Goal: Obtain resource: Obtain resource

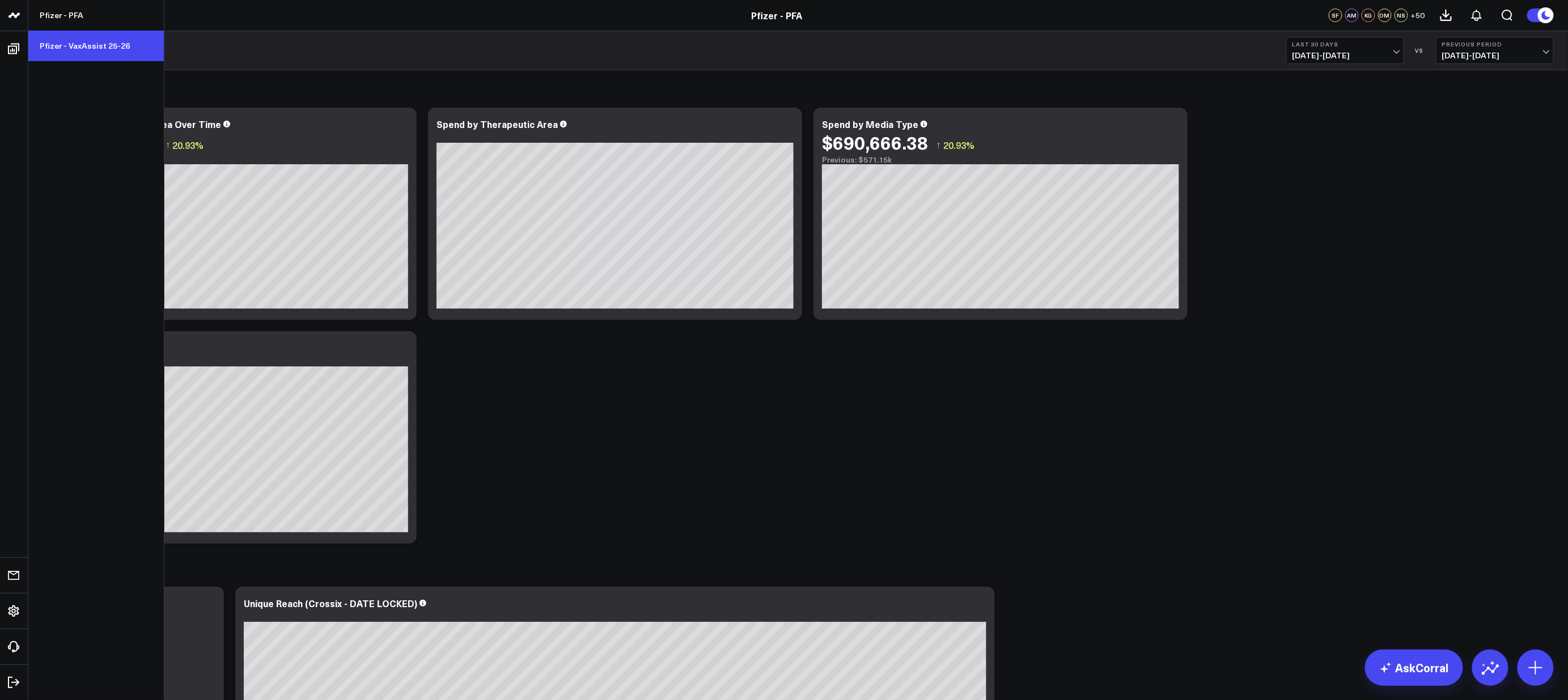
click at [76, 48] on link "Pfizer - VaxAssist 25-26" at bounding box center [96, 46] width 135 height 31
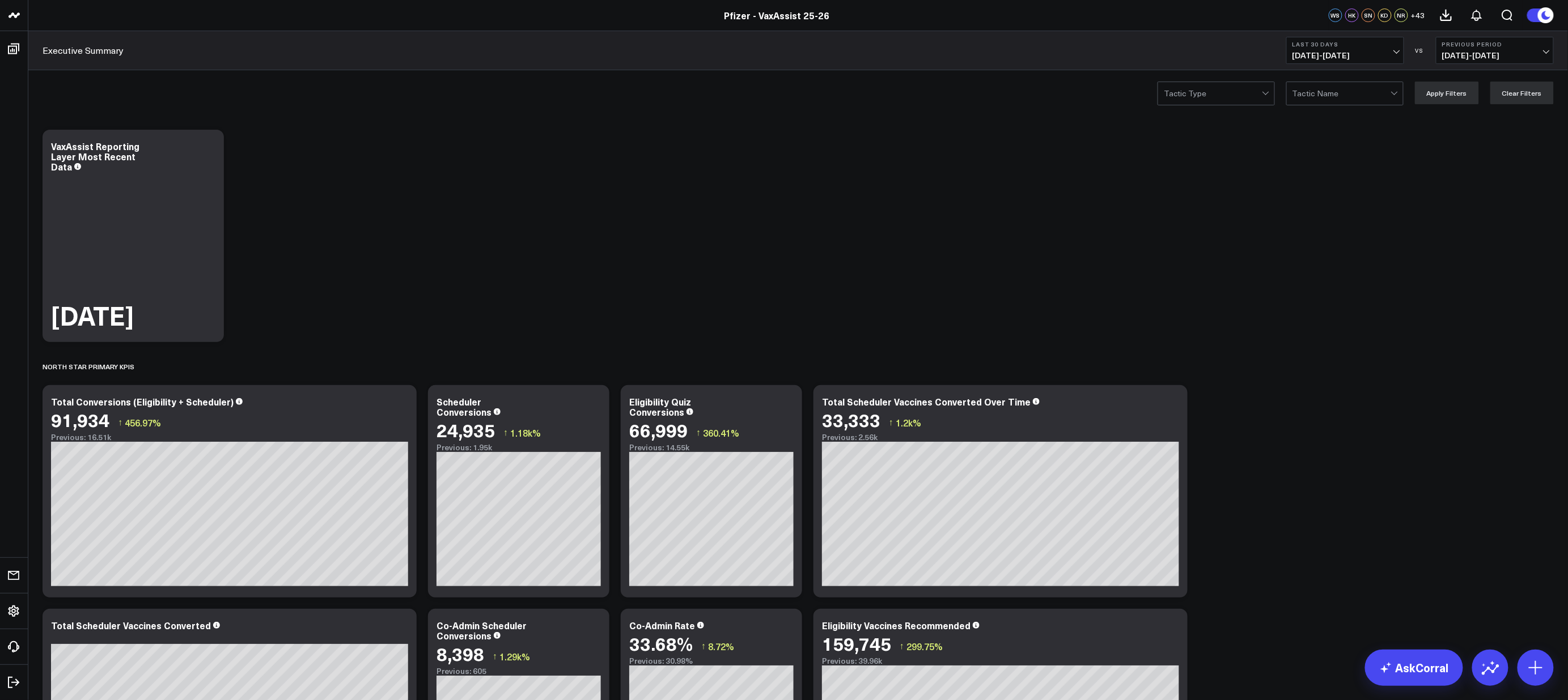
click at [1396, 51] on span "[DATE] - [DATE]" at bounding box center [1345, 56] width 105 height 9
click at [1330, 363] on link "Custom Dates" at bounding box center [1345, 362] width 117 height 21
select select "8"
select select "2025"
click at [1396, 175] on div "11" at bounding box center [1400, 168] width 23 height 23
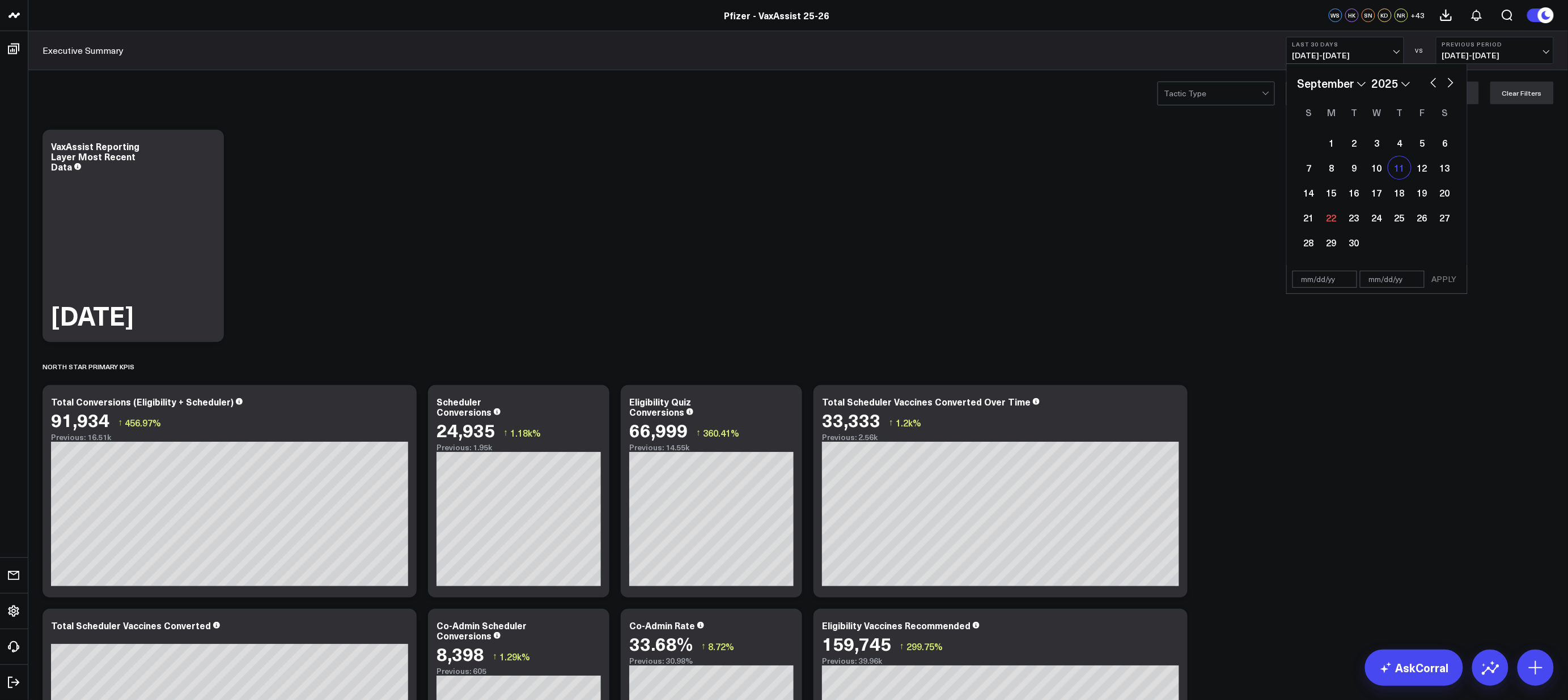
type input "[DATE]"
select select "8"
select select "2025"
click at [1379, 195] on div "17" at bounding box center [1377, 193] width 23 height 23
type input "[DATE]"
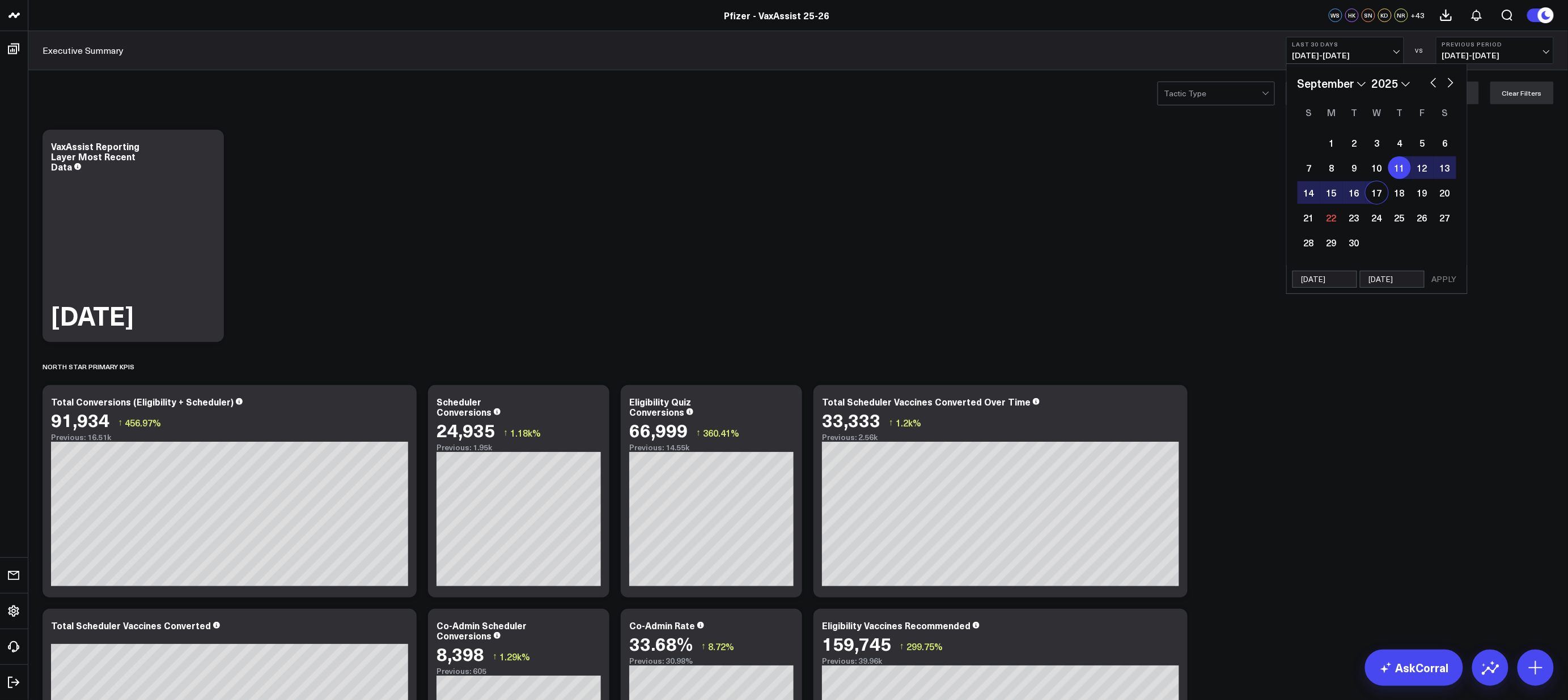
select select "8"
select select "2025"
click at [1444, 280] on button "APPLY" at bounding box center [1444, 279] width 34 height 17
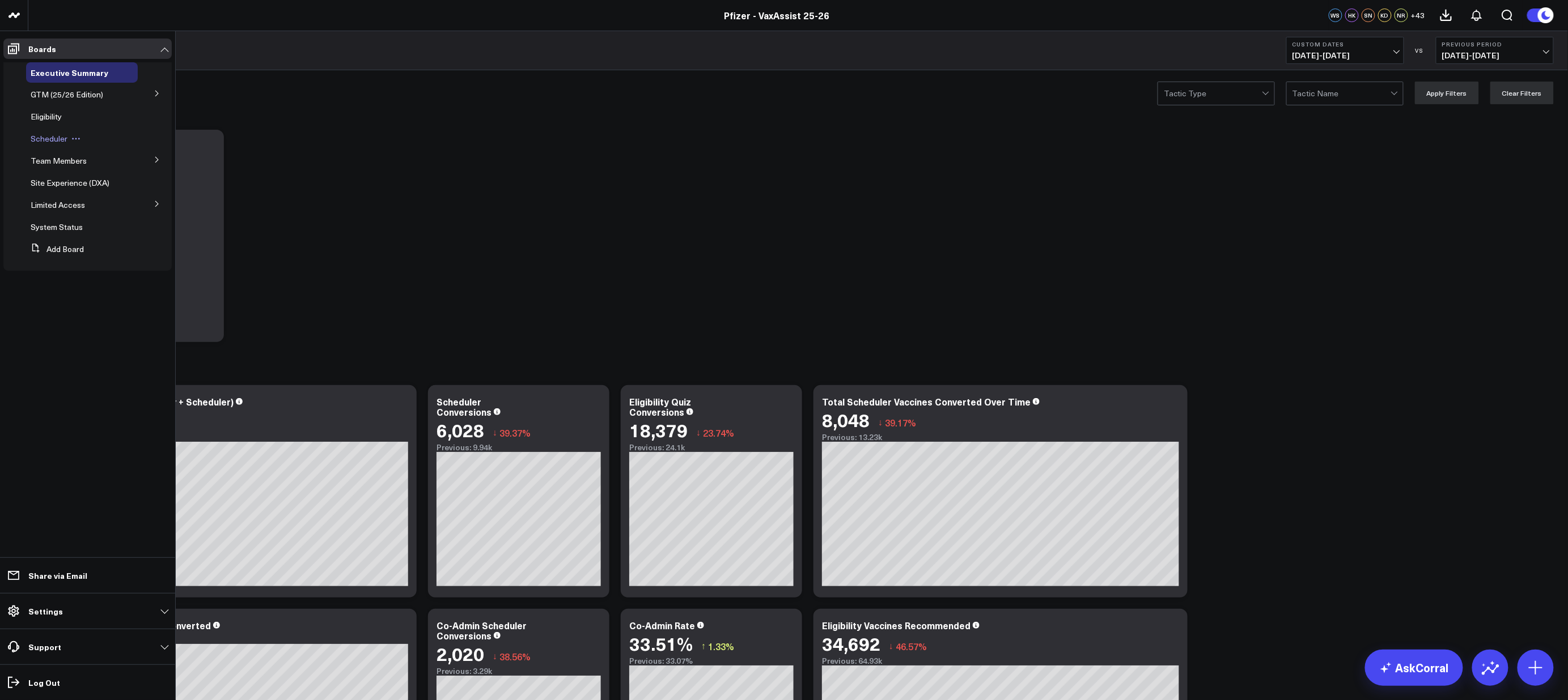
click at [46, 136] on span "Scheduler" at bounding box center [49, 138] width 37 height 11
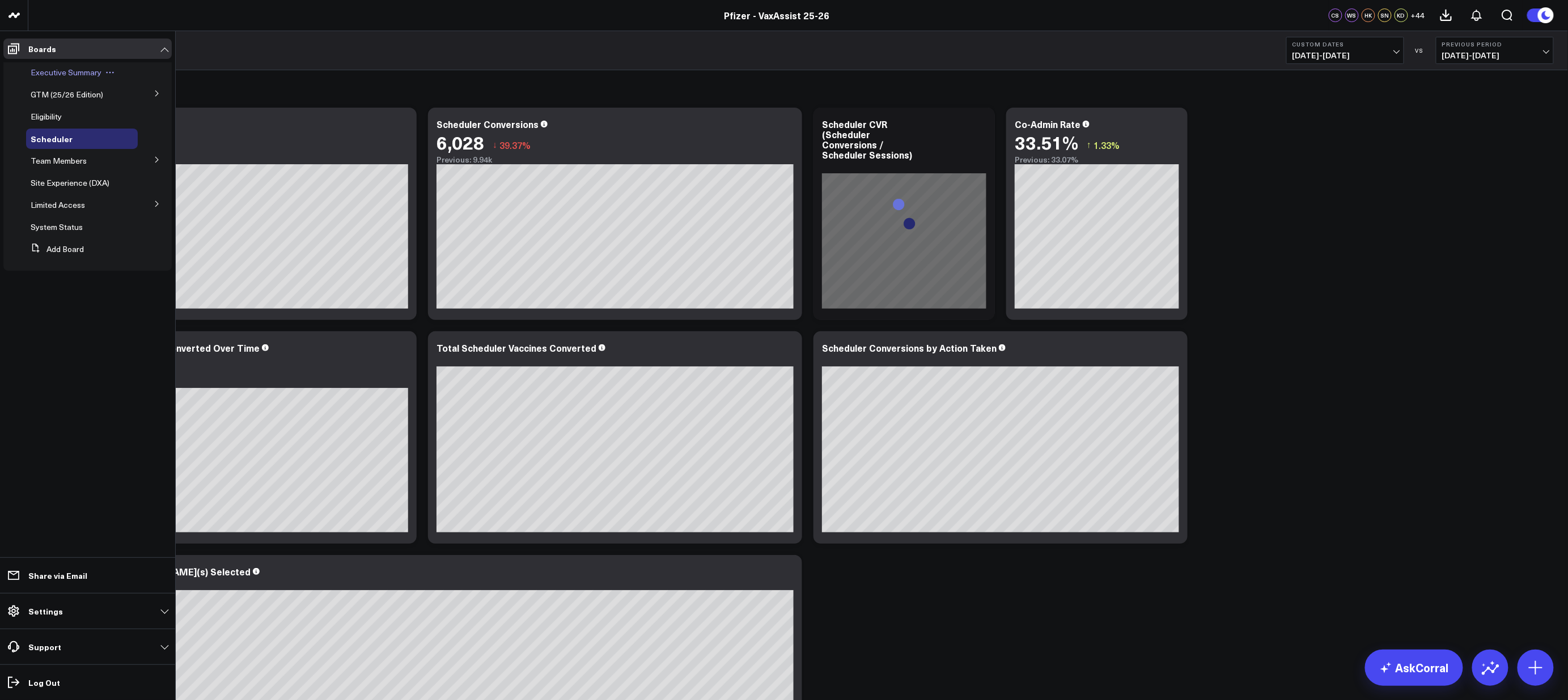
click at [61, 70] on span "Executive Summary" at bounding box center [66, 72] width 71 height 11
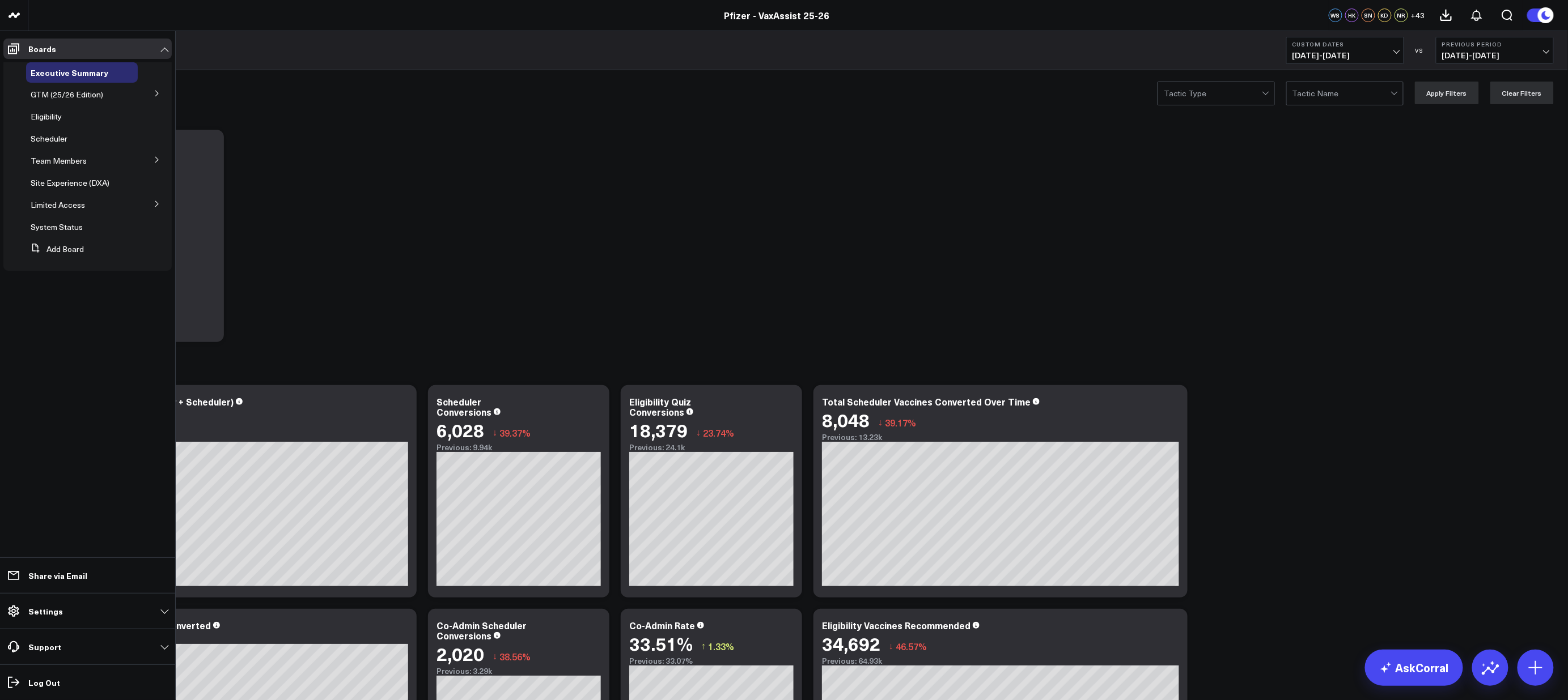
click at [155, 159] on icon at bounding box center [156, 160] width 7 height 7
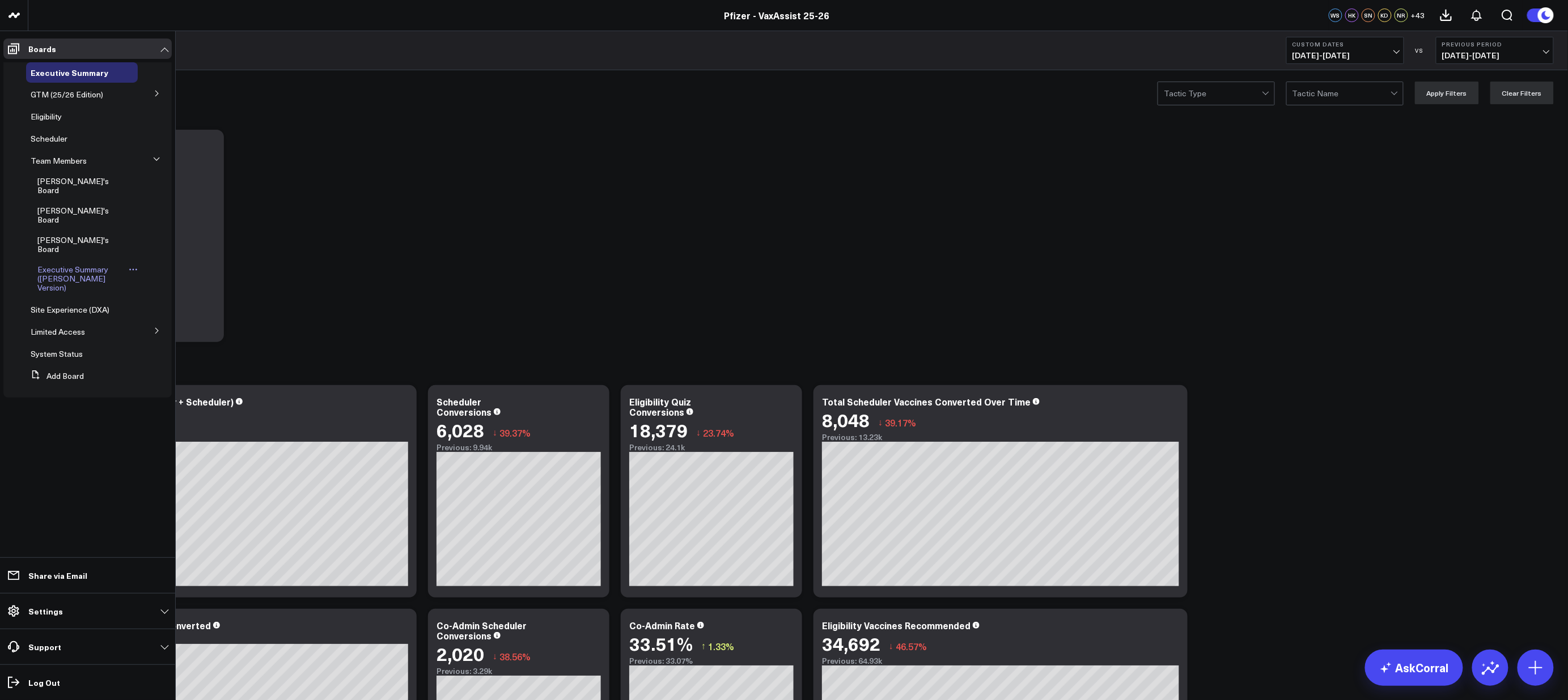
click at [59, 264] on span "Executive Summary ([PERSON_NAME] Version)" at bounding box center [73, 278] width 71 height 29
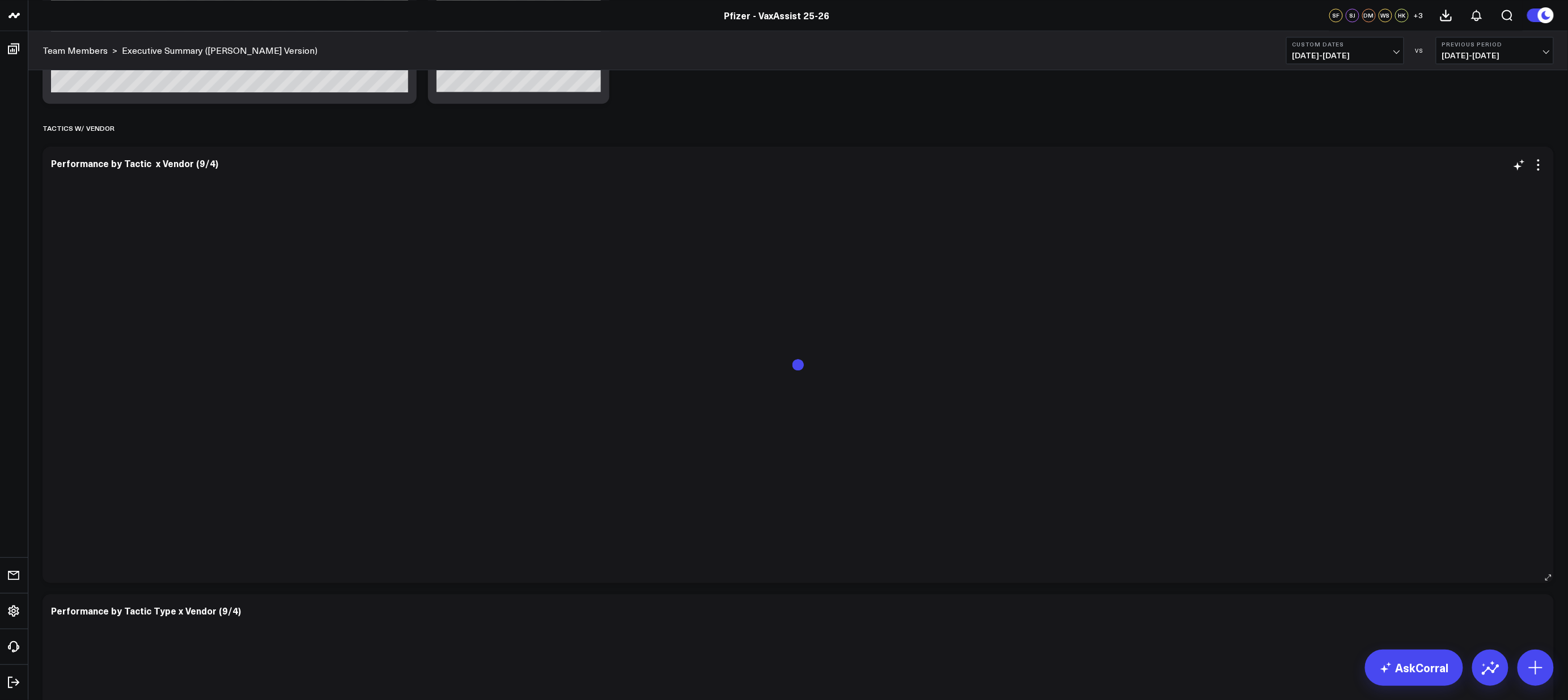
scroll to position [1533, 0]
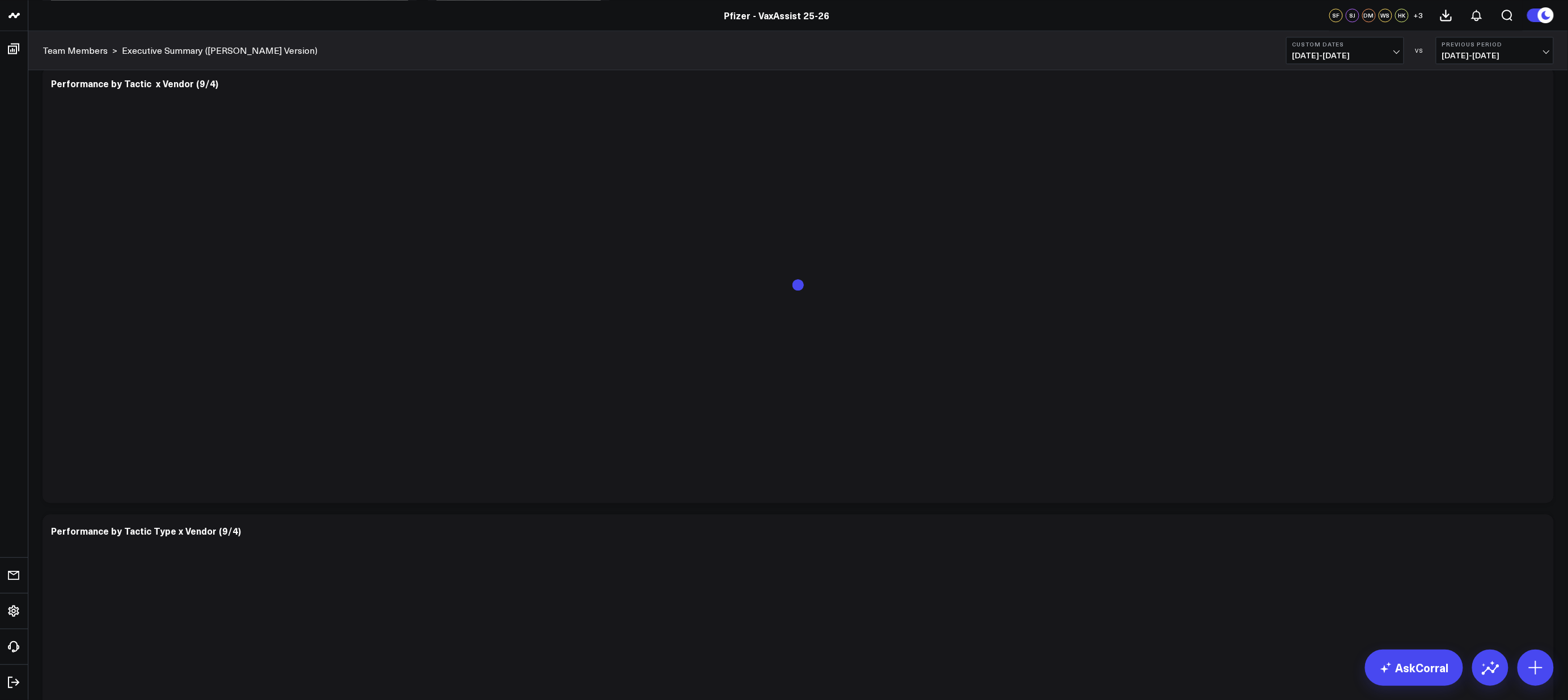
click at [1544, 45] on b "Previous Period" at bounding box center [1495, 44] width 105 height 7
click at [1468, 143] on link "No Comparison" at bounding box center [1495, 141] width 117 height 21
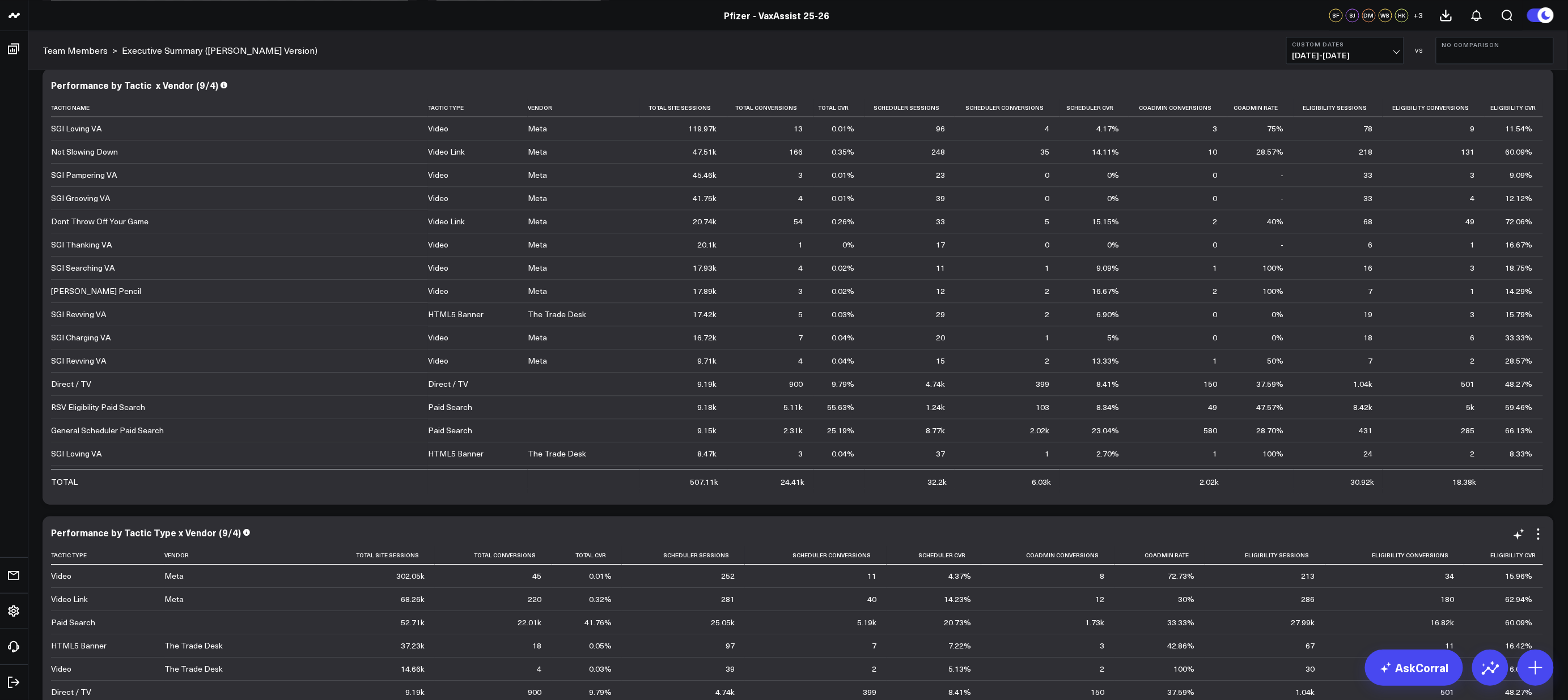
scroll to position [1523, 0]
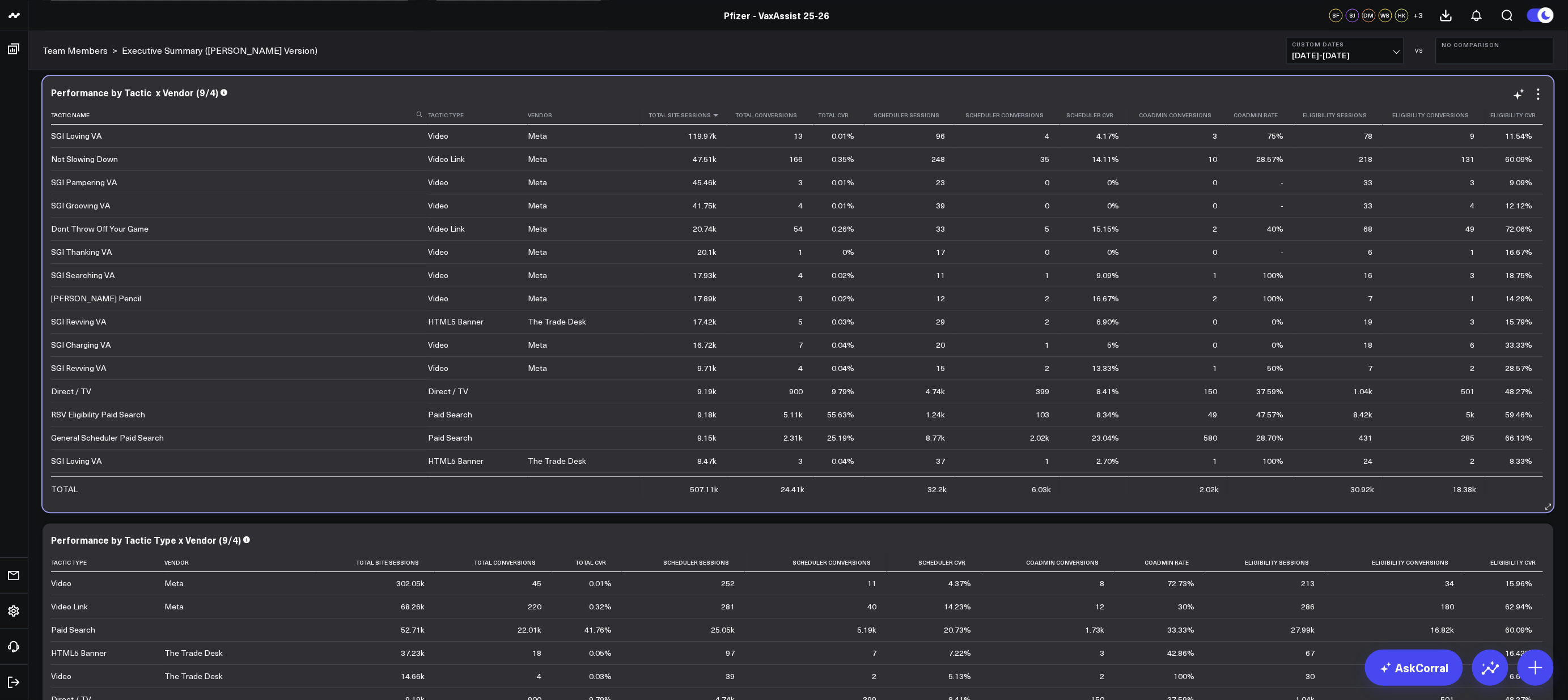
click at [711, 116] on icon at bounding box center [715, 114] width 9 height 7
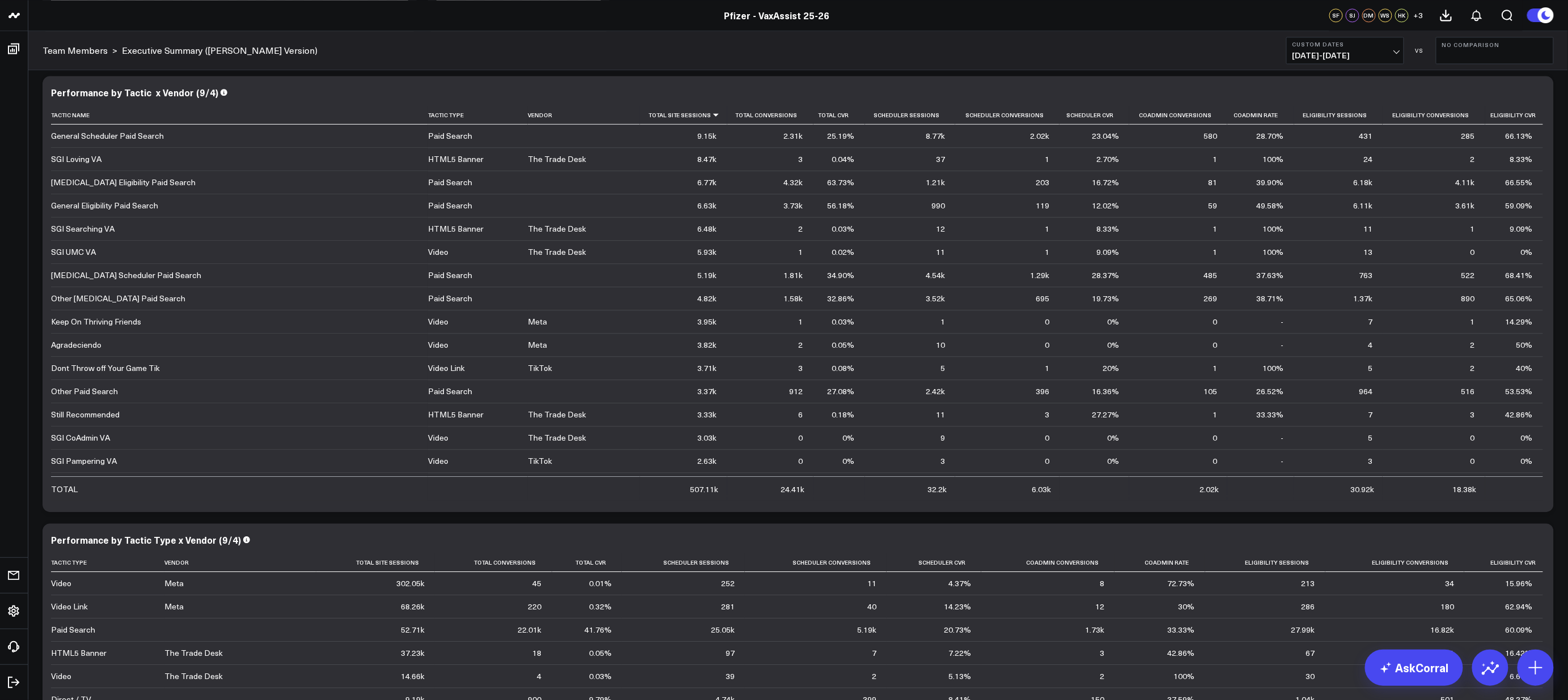
scroll to position [1599, 0]
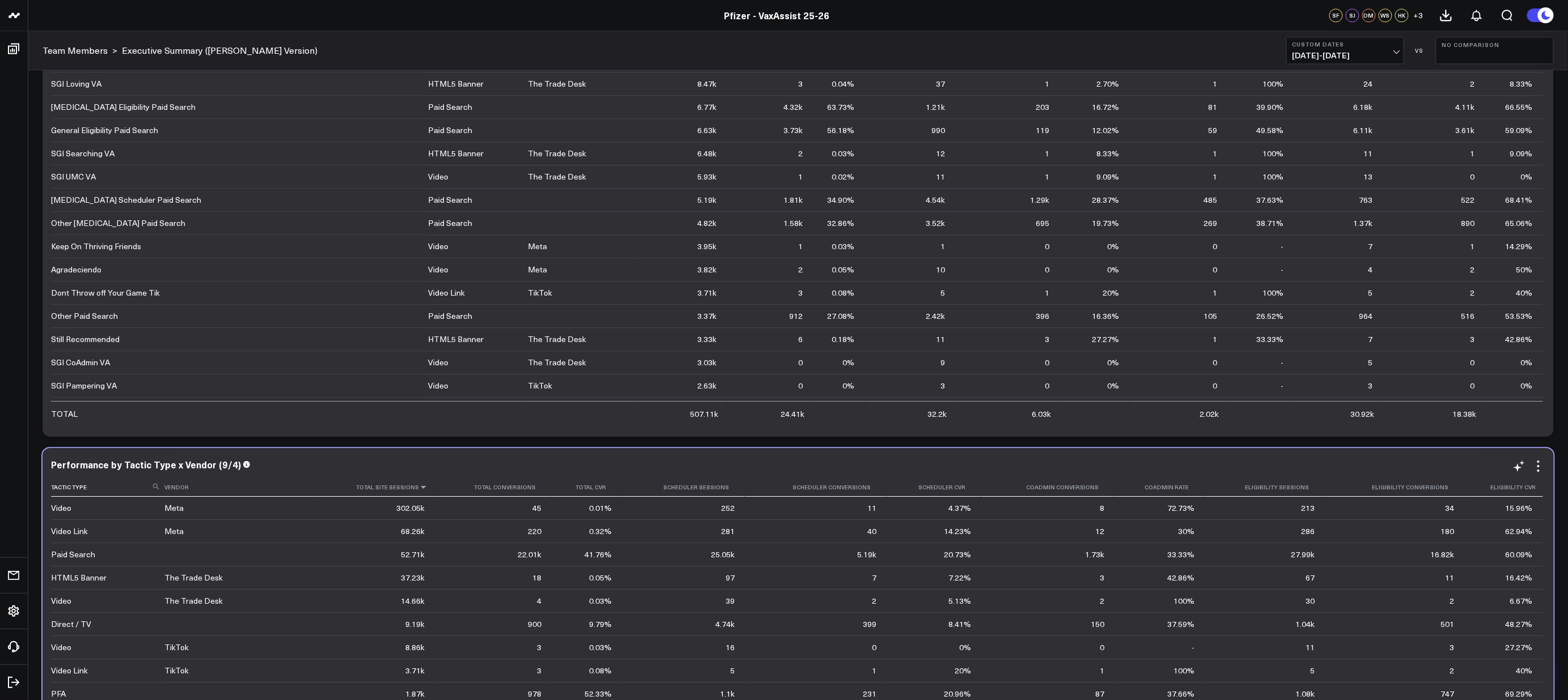
click at [419, 488] on icon at bounding box center [423, 487] width 9 height 7
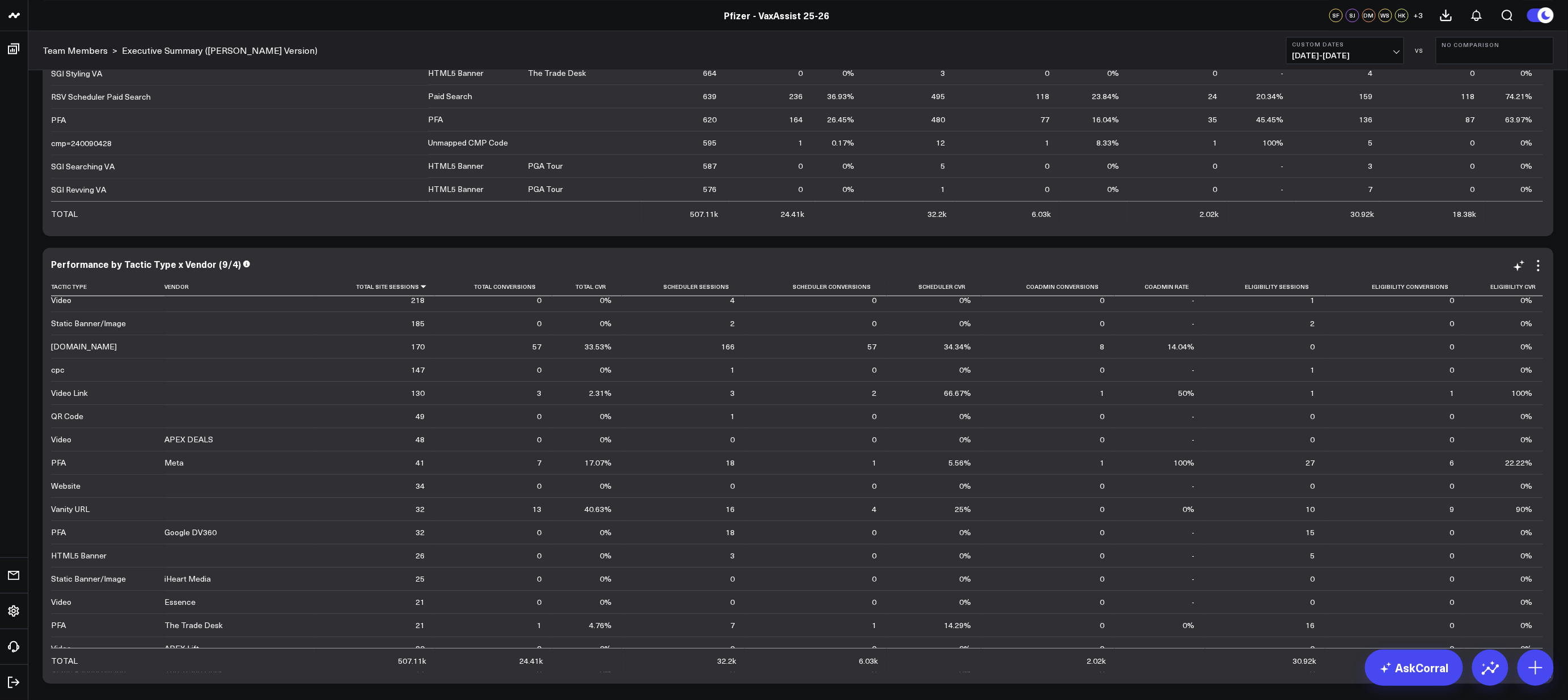
scroll to position [403, 0]
click at [1542, 263] on icon at bounding box center [1539, 266] width 14 height 14
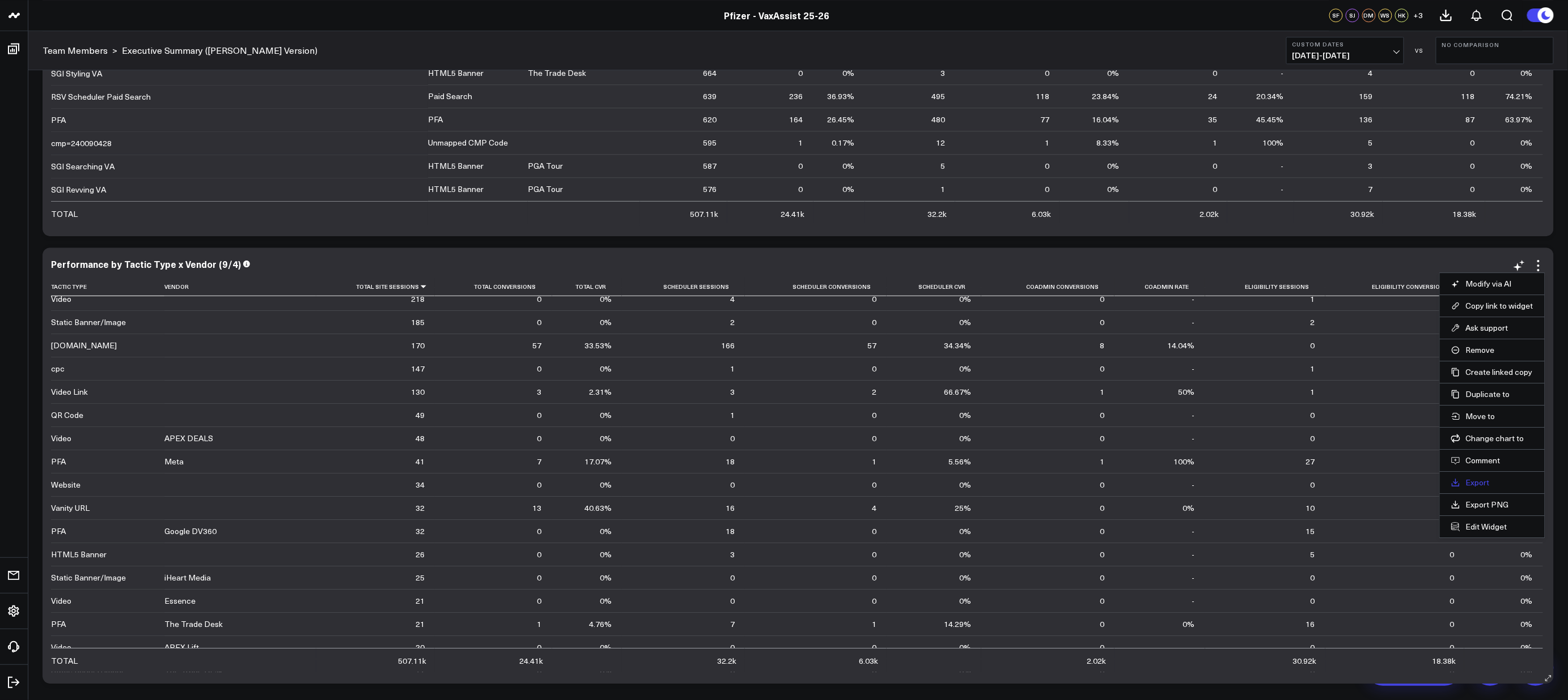
click at [1473, 485] on link "Export" at bounding box center [1492, 482] width 82 height 10
